Goal: Task Accomplishment & Management: Manage account settings

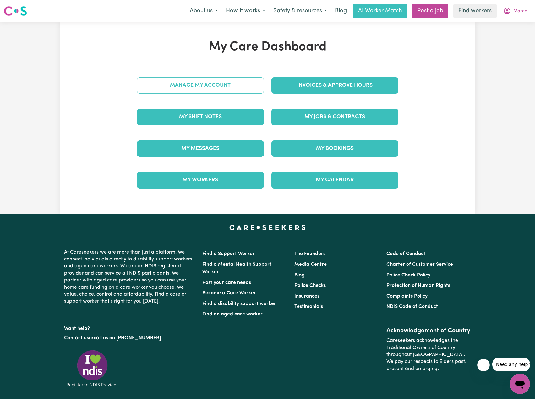
click at [231, 88] on link "Manage My Account" at bounding box center [200, 85] width 127 height 16
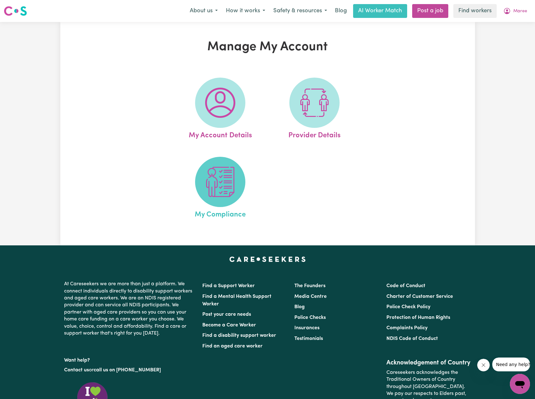
click at [229, 198] on span at bounding box center [220, 182] width 50 height 50
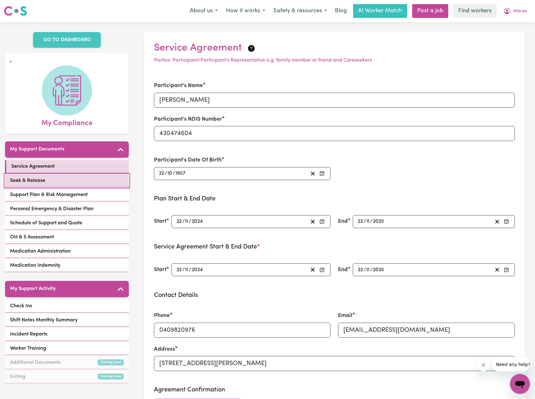
click at [61, 174] on link "Seek & Release" at bounding box center [67, 180] width 124 height 13
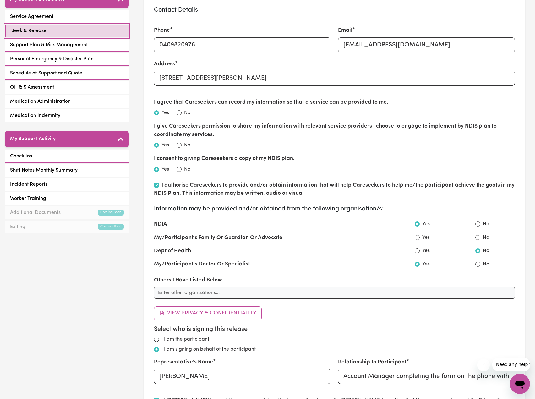
scroll to position [157, 0]
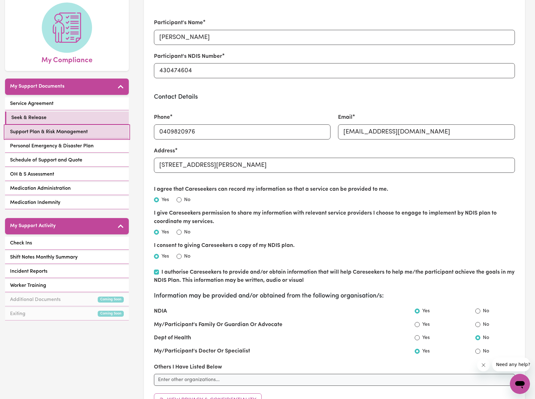
click at [72, 126] on link "Support Plan & Risk Management" at bounding box center [67, 132] width 124 height 13
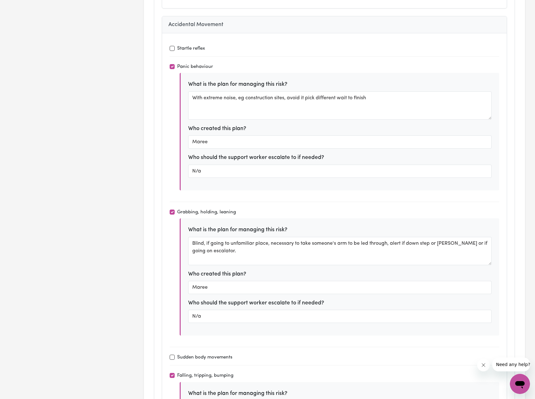
scroll to position [1161, 0]
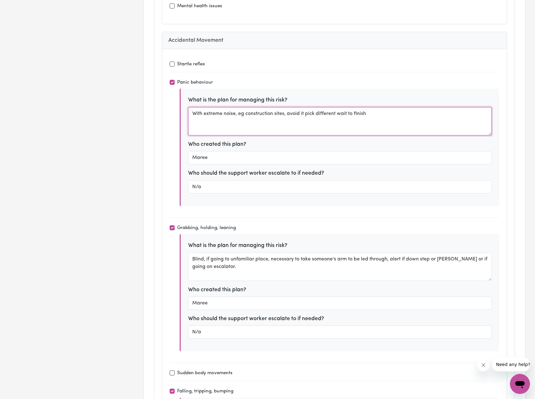
click at [337, 113] on textarea "With extreme noise, eg construction sites, avoid it pick different wait to fini…" at bounding box center [339, 121] width 303 height 28
type textarea "With extreme noise, eg construction sites, avoid it pick different route or wai…"
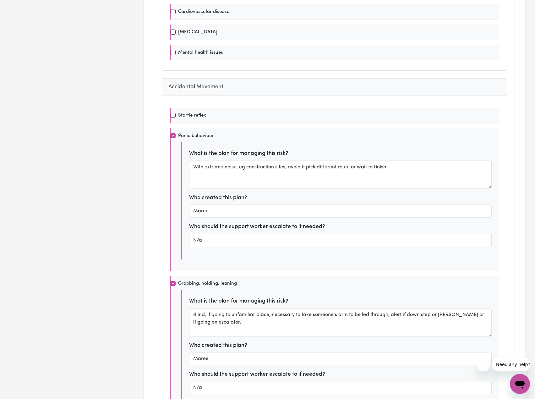
scroll to position [0, 0]
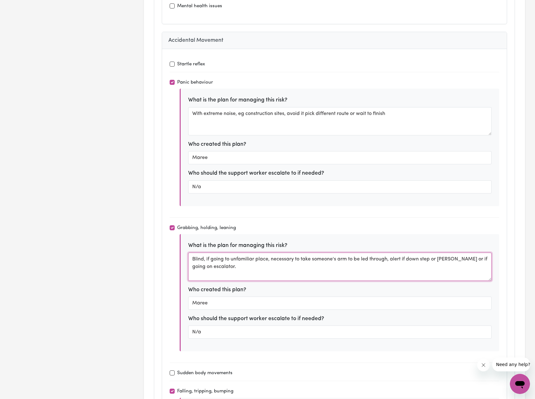
drag, startPoint x: 192, startPoint y: 259, endPoint x: 204, endPoint y: 260, distance: 11.9
click at [204, 260] on textarea "Blind, if going to unfamiliar place, necessary to take someone's arm to be led …" at bounding box center [339, 266] width 303 height 28
paste textarea "As [PERSON_NAME] is vision impaire"
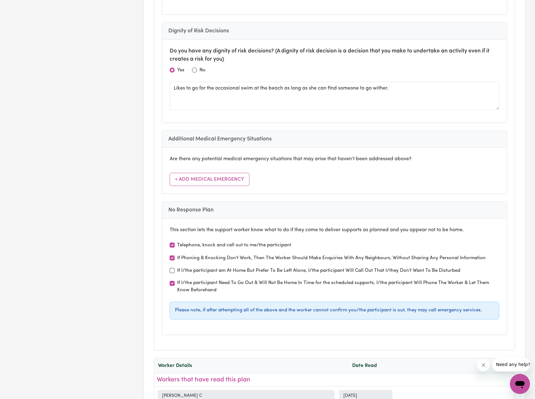
scroll to position [2605, 0]
type textarea "As [PERSON_NAME] is vision impaired, if going to unfamiliar place, necessary to…"
click at [173, 272] on input "If I/the participant am At Home But Prefer To Be Left Alone, I/the participant …" at bounding box center [171, 269] width 5 height 5
checkbox input "true"
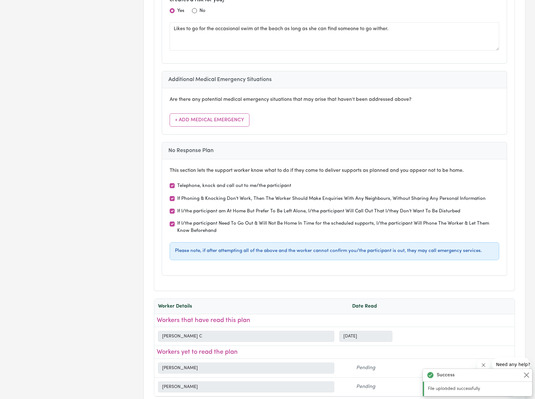
scroll to position [2668, 0]
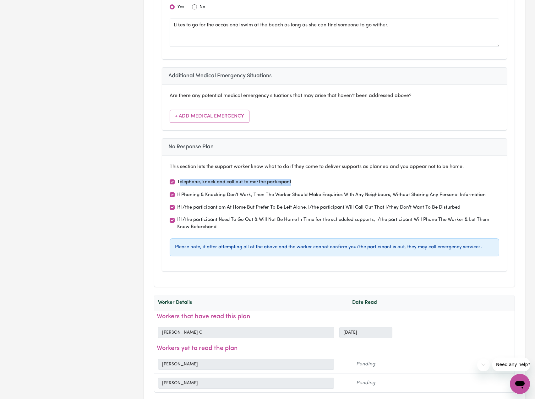
drag, startPoint x: 292, startPoint y: 181, endPoint x: 179, endPoint y: 185, distance: 112.8
click at [179, 185] on div "Telephone, knock and call out to me/the participant" at bounding box center [333, 182] width 329 height 8
click at [178, 185] on label "Telephone, knock and call out to me/the participant" at bounding box center [234, 182] width 114 height 7
click at [175, 184] on input "Telephone, knock and call out to me/the participant" at bounding box center [171, 181] width 5 height 5
click at [285, 182] on label "Telephone, knock and call out to me/the participant" at bounding box center [234, 182] width 114 height 7
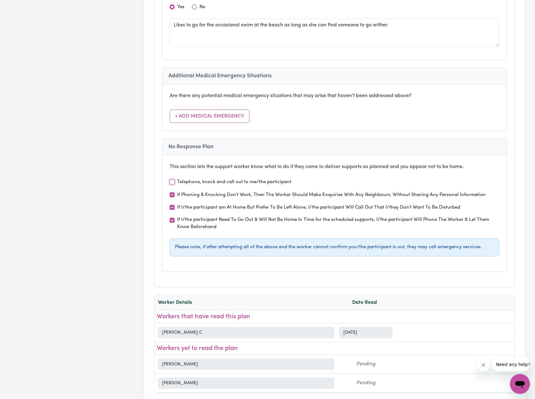
click at [175, 182] on input "Telephone, knock and call out to me/the participant" at bounding box center [171, 181] width 5 height 5
checkbox input "true"
drag, startPoint x: 301, startPoint y: 179, endPoint x: 177, endPoint y: 183, distance: 123.7
click at [178, 183] on div "Telephone, knock and call out to me/the participant" at bounding box center [333, 182] width 329 height 8
copy label "Telephone, knock and call out to me/the participant"
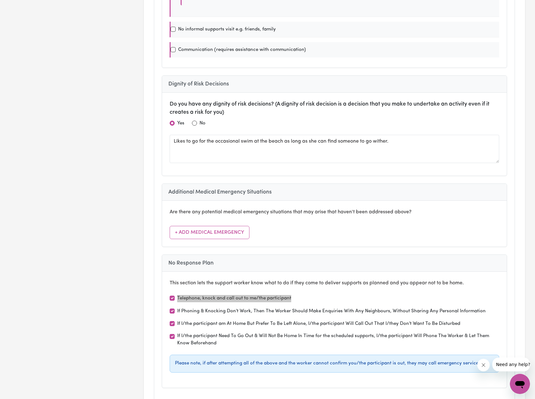
scroll to position [0, 0]
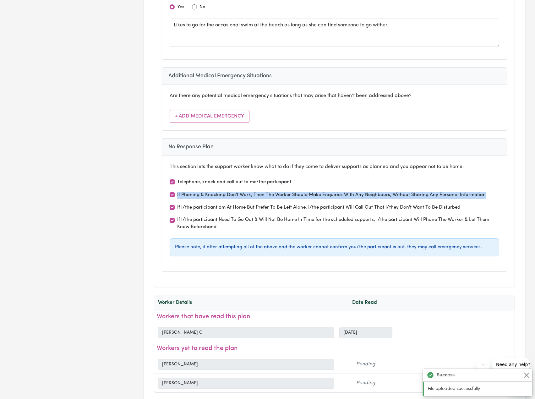
drag, startPoint x: 487, startPoint y: 194, endPoint x: 177, endPoint y: 196, distance: 310.1
click at [177, 196] on div "If Phoning & Knocking Don't Work, Then The Worker Should Make Enquiries With An…" at bounding box center [333, 195] width 329 height 8
copy label "If Phoning & Knocking Don't Work, Then The Worker Should Make Enquiries With An…"
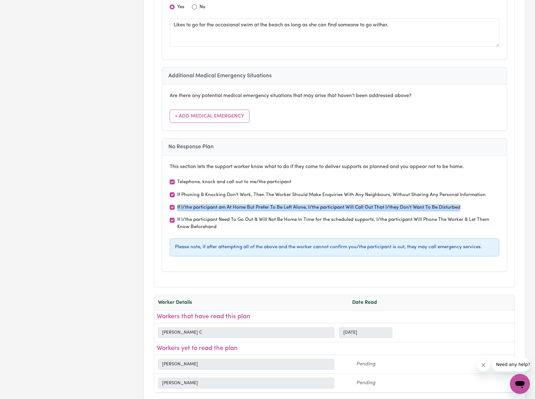
drag, startPoint x: 468, startPoint y: 206, endPoint x: 177, endPoint y: 210, distance: 291.0
click at [177, 210] on div "If I/the participant am At Home But Prefer To Be Left Alone, I/the participant …" at bounding box center [333, 207] width 329 height 8
copy label "If I/the participant am At Home But Prefer To Be Left Alone, I/the participant …"
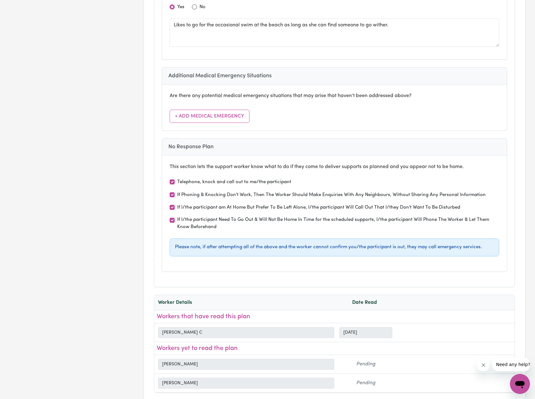
drag, startPoint x: 341, startPoint y: 194, endPoint x: 455, endPoint y: 196, distance: 113.6
click at [341, 194] on label "If Phoning & Knocking Don't Work, Then The Worker Should Make Enquiries With An…" at bounding box center [331, 194] width 308 height 7
click at [175, 194] on input "If Phoning & Knocking Don't Work, Then The Worker Should Make Enquiries With An…" at bounding box center [171, 194] width 5 height 5
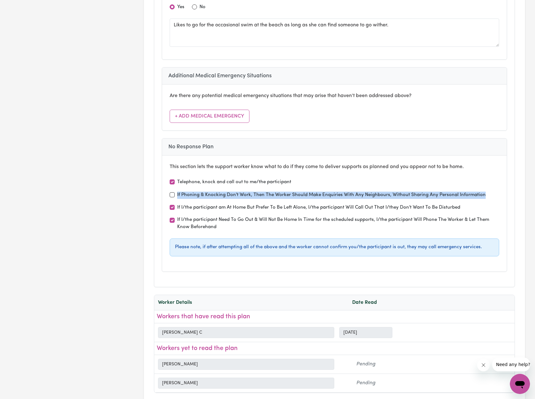
drag, startPoint x: 483, startPoint y: 194, endPoint x: 165, endPoint y: 194, distance: 318.3
click at [165, 194] on div "This section lets the support worker know what to do if they come to deliver su…" at bounding box center [334, 213] width 344 height 116
click at [174, 195] on input "If Phoning & Knocking Don't Work, Then The Worker Should Make Enquiries With An…" at bounding box center [171, 194] width 5 height 5
checkbox input "true"
drag, startPoint x: 176, startPoint y: 195, endPoint x: 482, endPoint y: 197, distance: 305.7
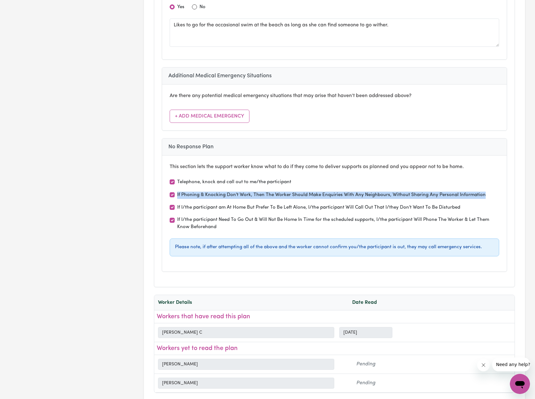
click at [482, 197] on div "If Phoning & Knocking Don't Work, Then The Worker Should Make Enquiries With An…" at bounding box center [333, 195] width 329 height 8
copy label "If Phoning & Knocking Don't Work, Then The Worker Should Make Enquiries With An…"
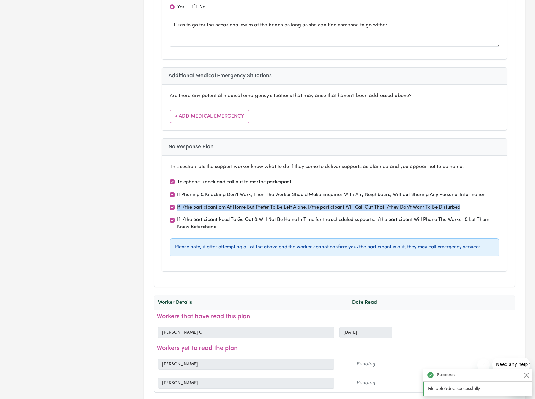
drag, startPoint x: 461, startPoint y: 206, endPoint x: 175, endPoint y: 210, distance: 286.3
click at [175, 210] on div "If I/the participant am At Home But Prefer To Be Left Alone, I/the participant …" at bounding box center [333, 207] width 329 height 8
copy label "If I/the participant am At Home But Prefer To Be Left Alone, I/the participant …"
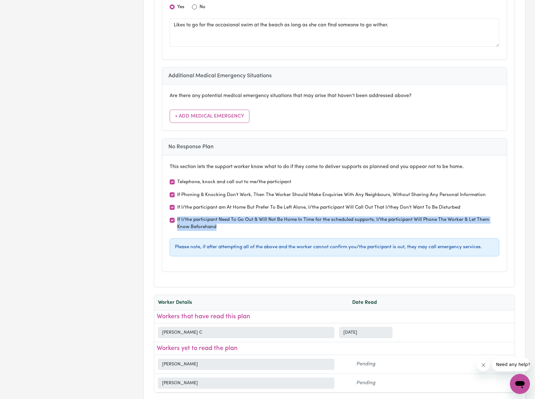
drag, startPoint x: 229, startPoint y: 228, endPoint x: 176, endPoint y: 223, distance: 53.0
click at [176, 223] on div "If I/the participant Need To Go Out & Will Not Be Home In Time for the schedule…" at bounding box center [333, 223] width 329 height 14
copy label "If I/the participant Need To Go Out & Will Not Be Home In Time for the schedule…"
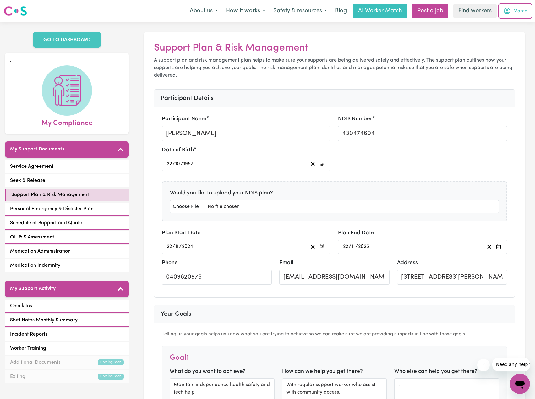
click at [521, 9] on span "Maree" at bounding box center [520, 11] width 14 height 7
click at [507, 37] on link "Logout" at bounding box center [506, 36] width 50 height 12
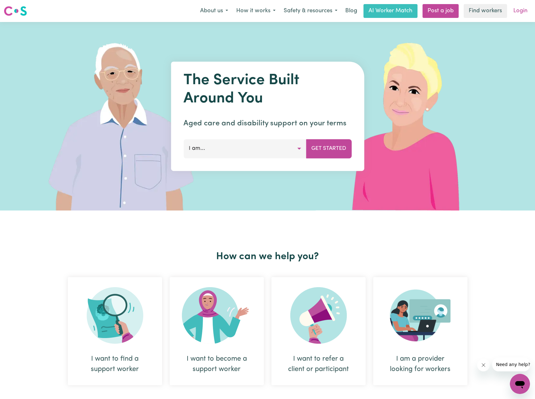
click at [524, 13] on link "Login" at bounding box center [520, 11] width 22 height 14
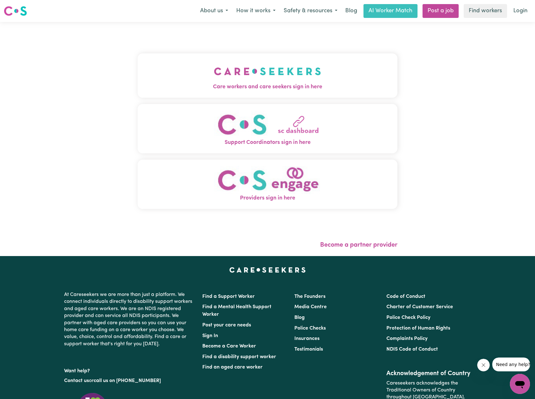
click at [153, 80] on button "Care workers and care seekers sign in here" at bounding box center [267, 75] width 260 height 44
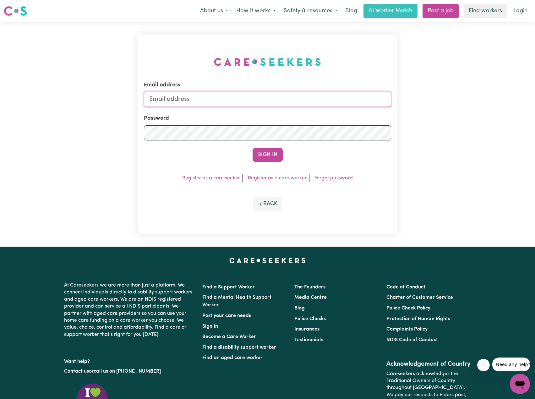
click at [289, 103] on input "Email address" at bounding box center [267, 99] width 247 height 15
drag, startPoint x: 182, startPoint y: 101, endPoint x: 362, endPoint y: 114, distance: 181.0
click at [355, 113] on form "Email address [EMAIL_ADDRESS][PERSON_NAME][DOMAIN_NAME] Password Sign In" at bounding box center [267, 121] width 247 height 81
type input "[EMAIL_ADDRESS][DOMAIN_NAME]"
click at [274, 152] on button "Sign In" at bounding box center [267, 155] width 30 height 14
